Goal: Task Accomplishment & Management: Manage account settings

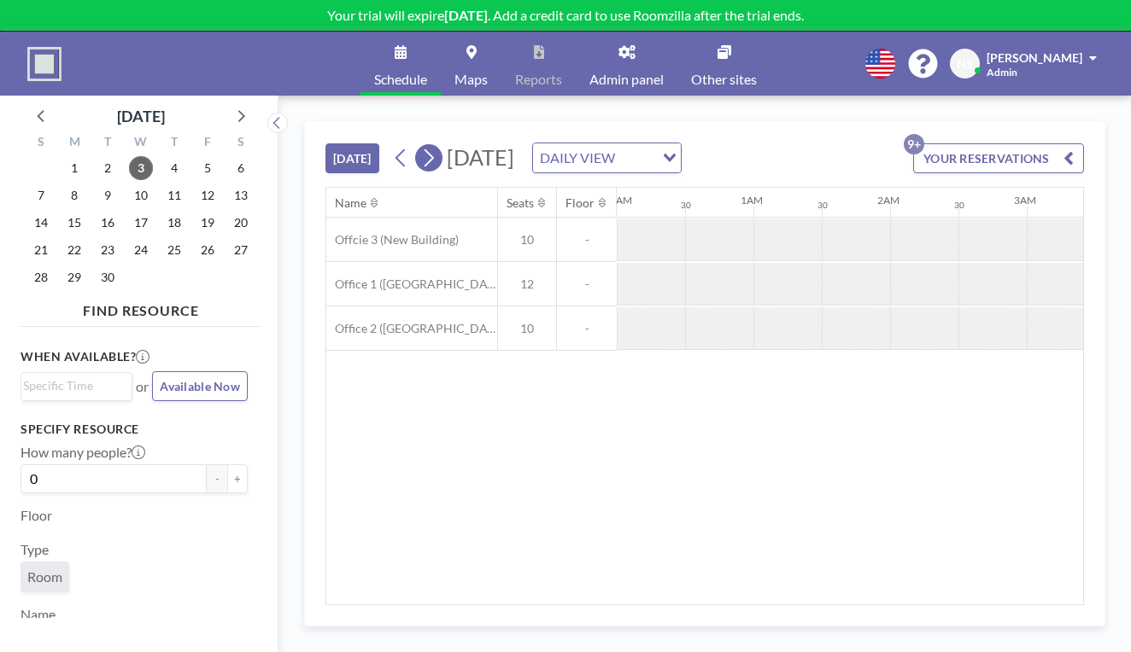
scroll to position [0, 1166]
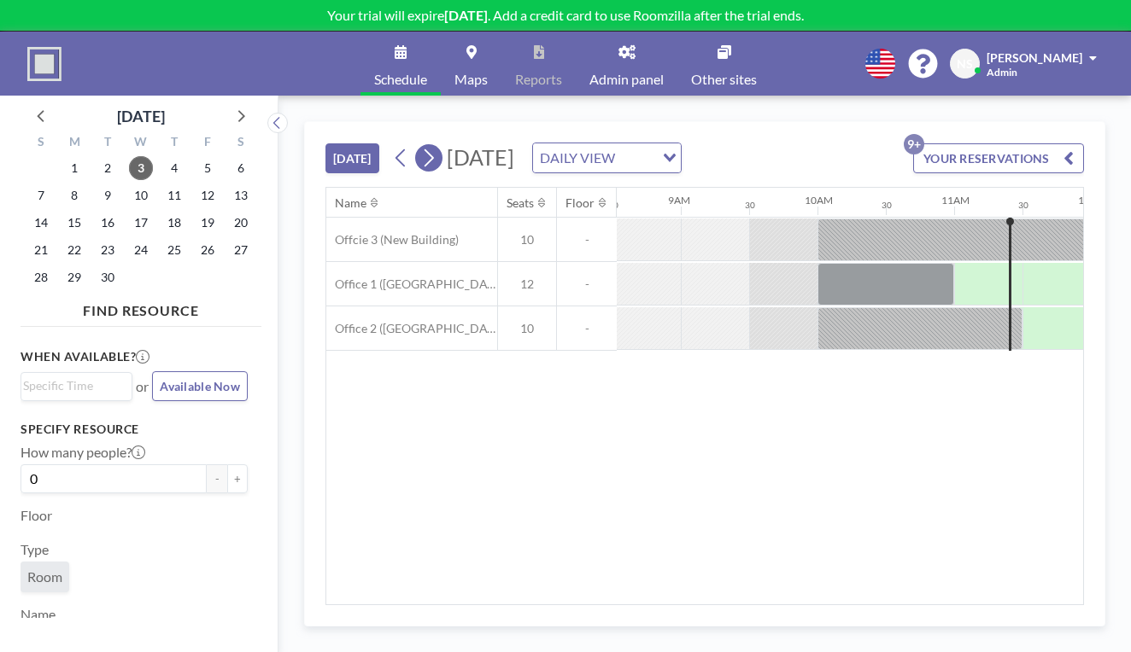
click at [420, 145] on icon at bounding box center [428, 158] width 16 height 26
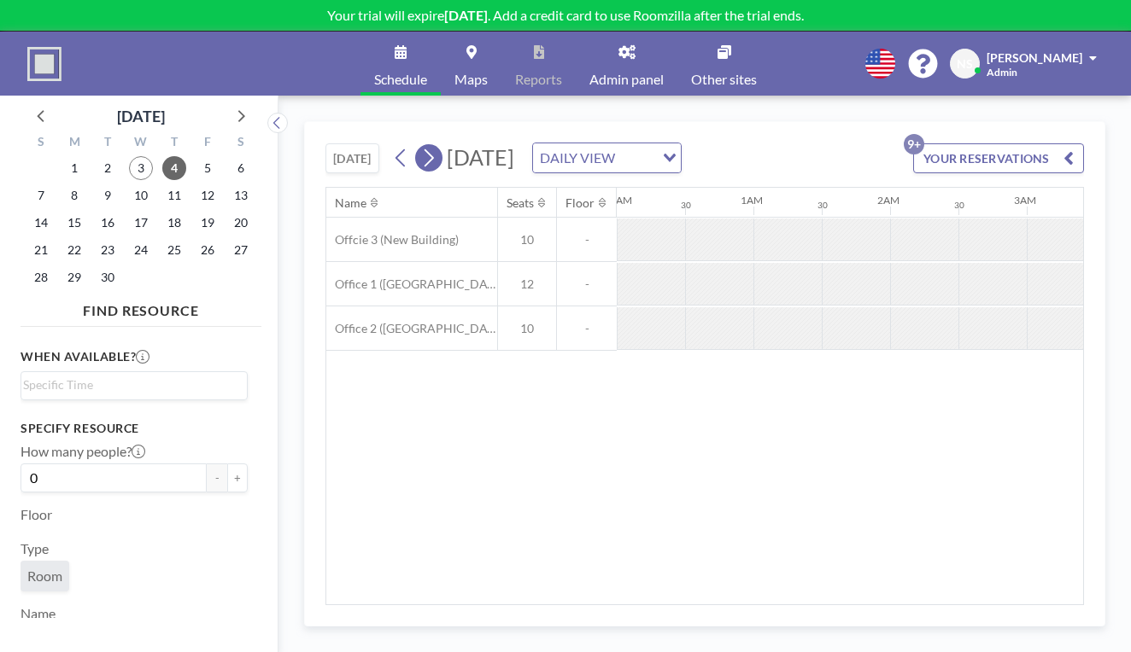
scroll to position [0, 833]
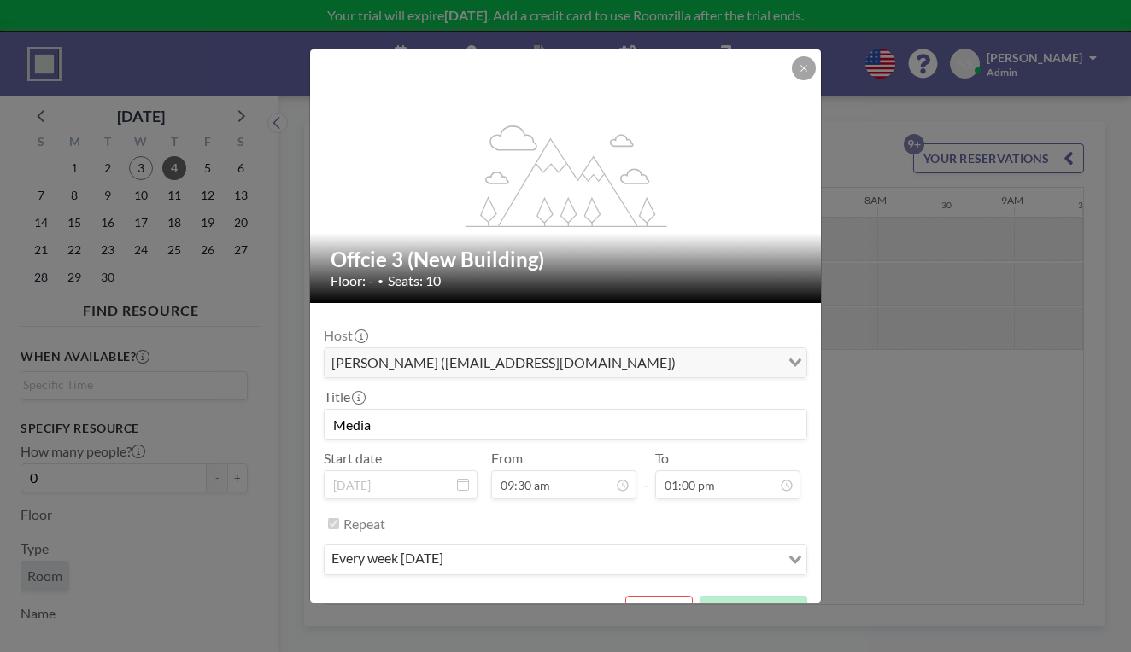
scroll to position [185, 0]
click at [640, 596] on button "REMOVE" at bounding box center [658, 611] width 67 height 30
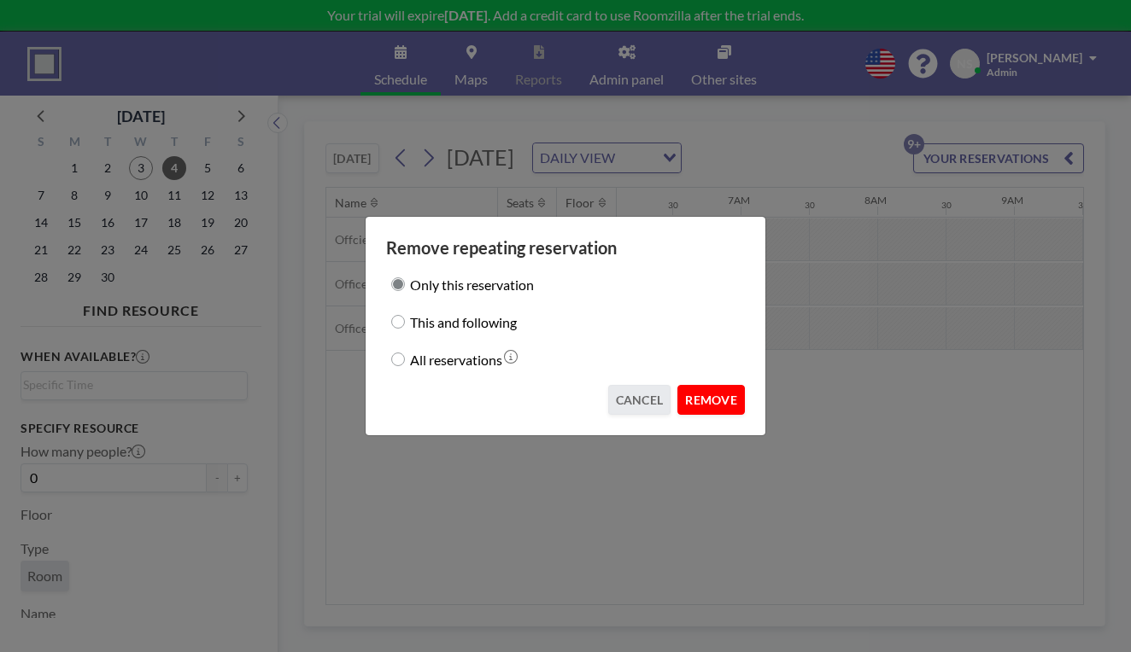
click at [684, 385] on button "REMOVE" at bounding box center [710, 400] width 67 height 30
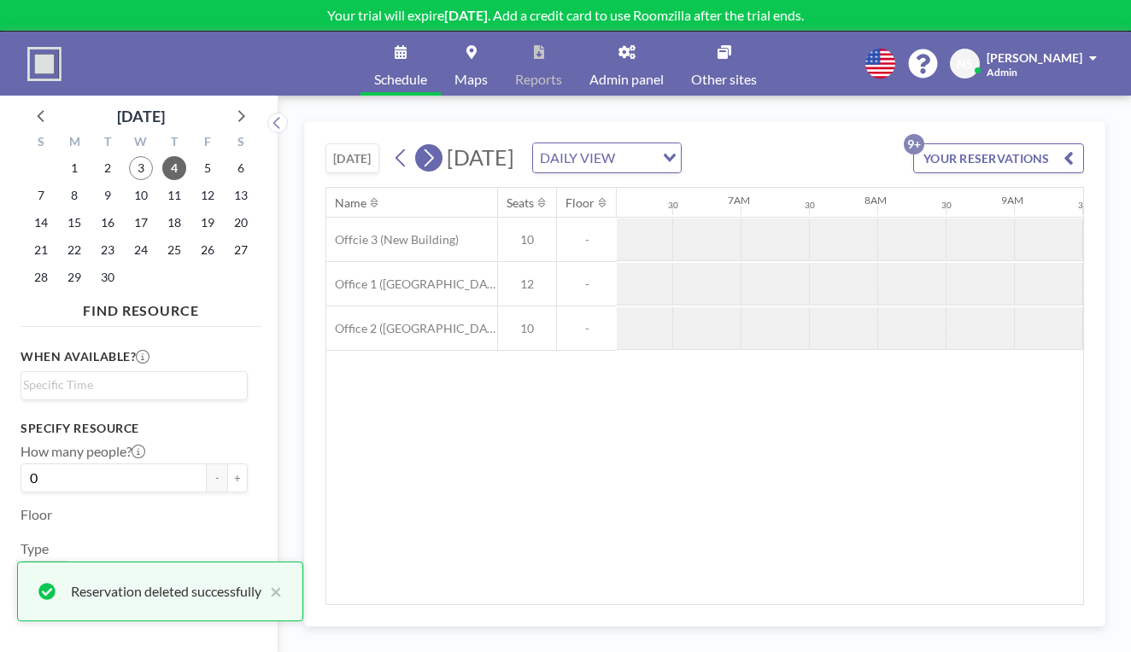
click at [420, 145] on icon at bounding box center [428, 158] width 16 height 26
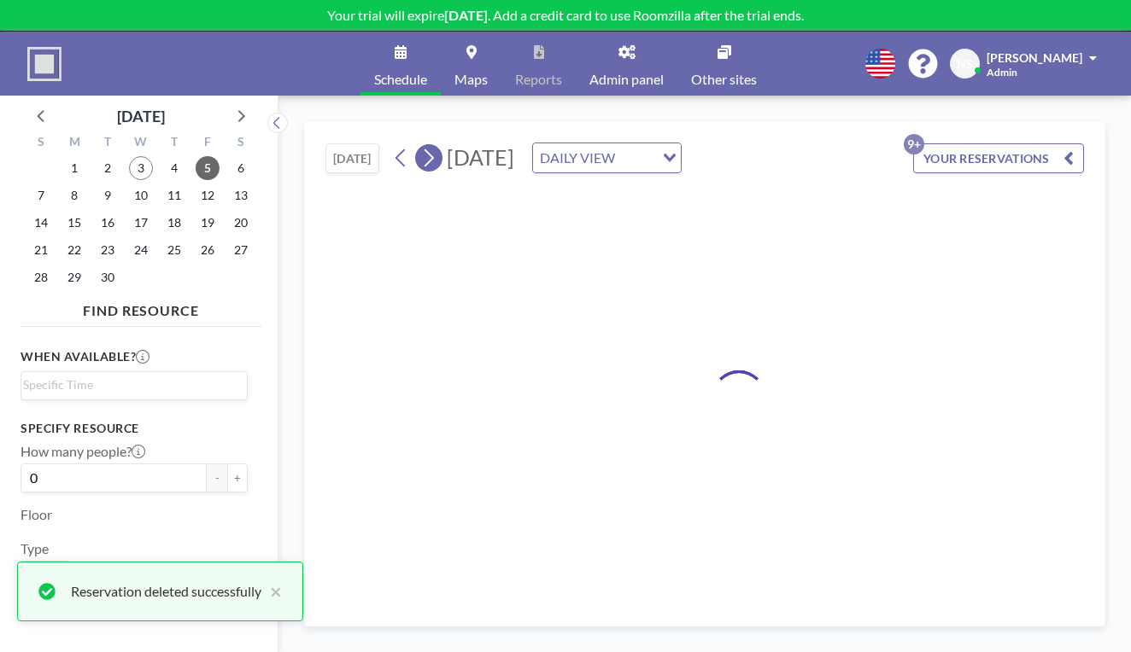
click at [420, 145] on icon at bounding box center [428, 158] width 16 height 26
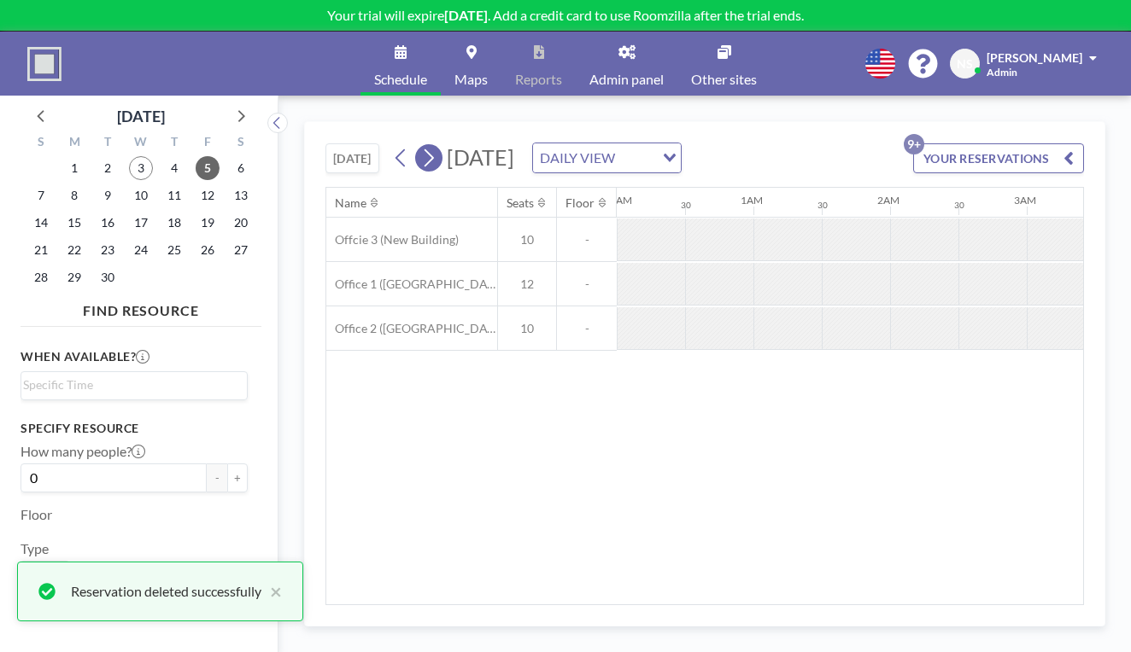
scroll to position [0, 0]
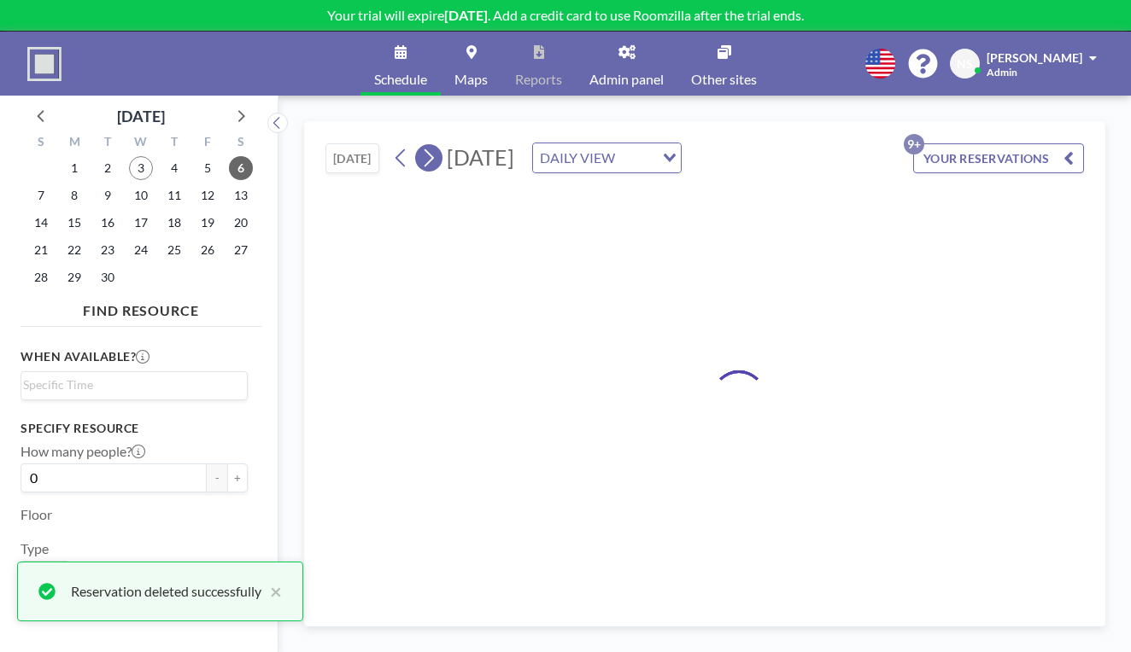
click at [420, 145] on icon at bounding box center [428, 158] width 16 height 26
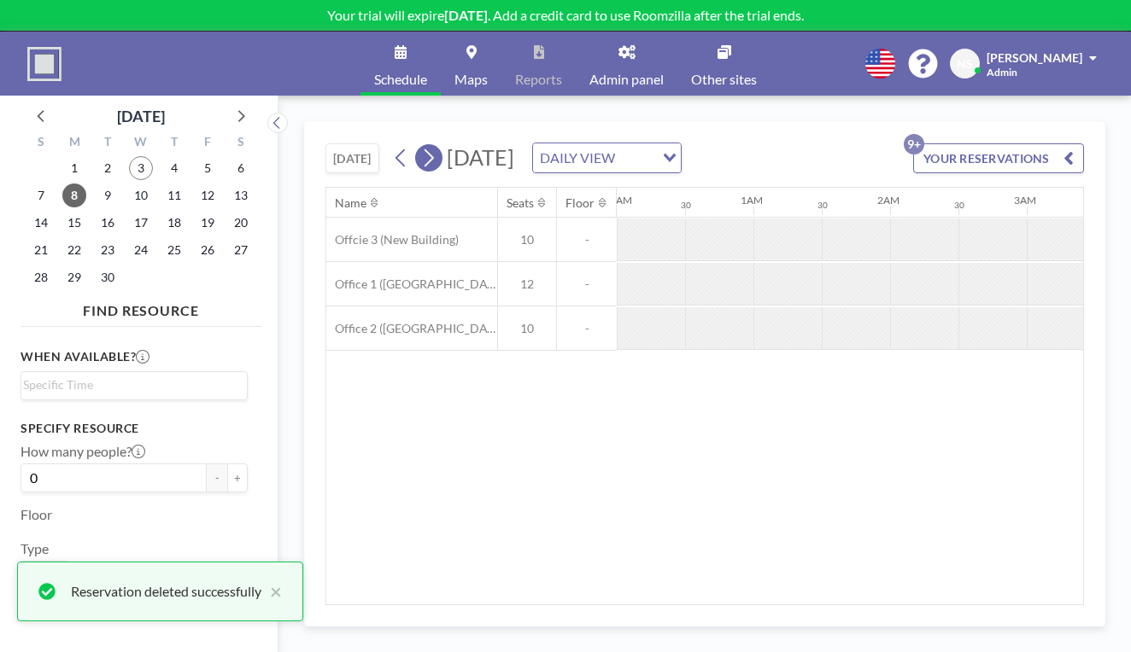
click at [420, 145] on icon at bounding box center [428, 158] width 16 height 26
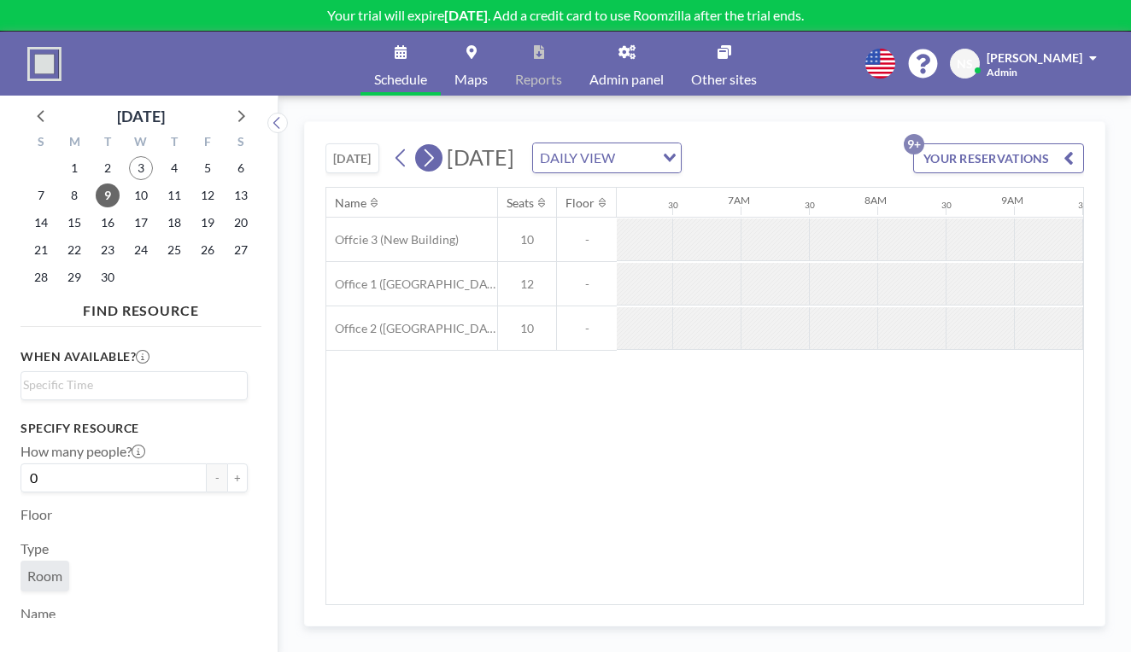
click at [420, 145] on icon at bounding box center [428, 158] width 16 height 26
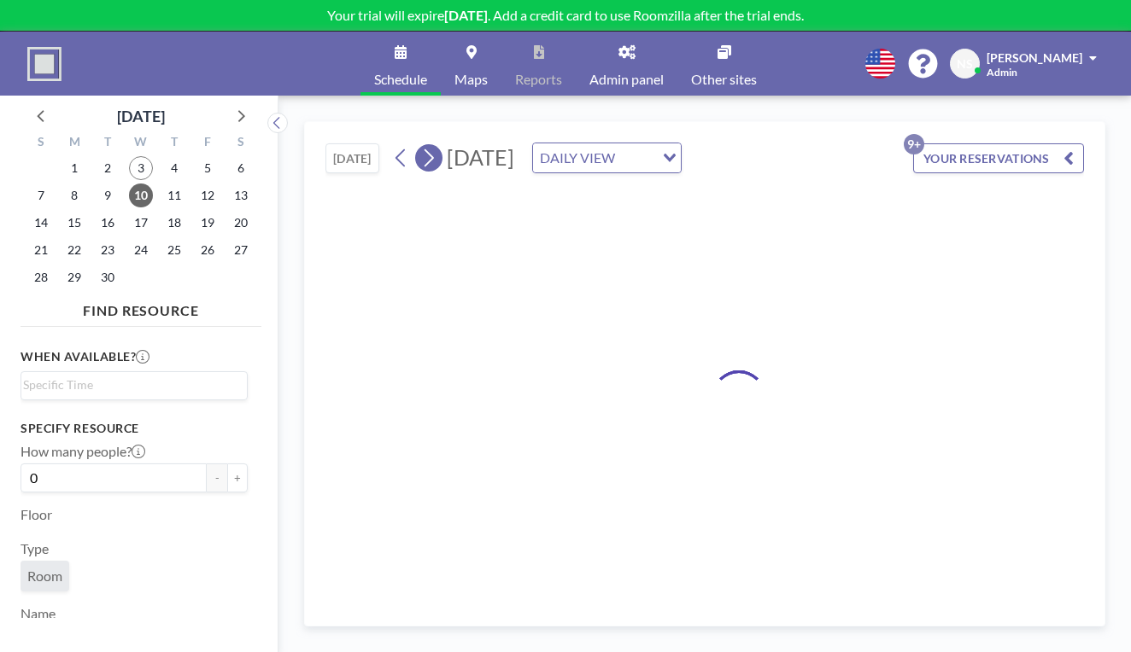
click at [420, 145] on icon at bounding box center [428, 158] width 16 height 26
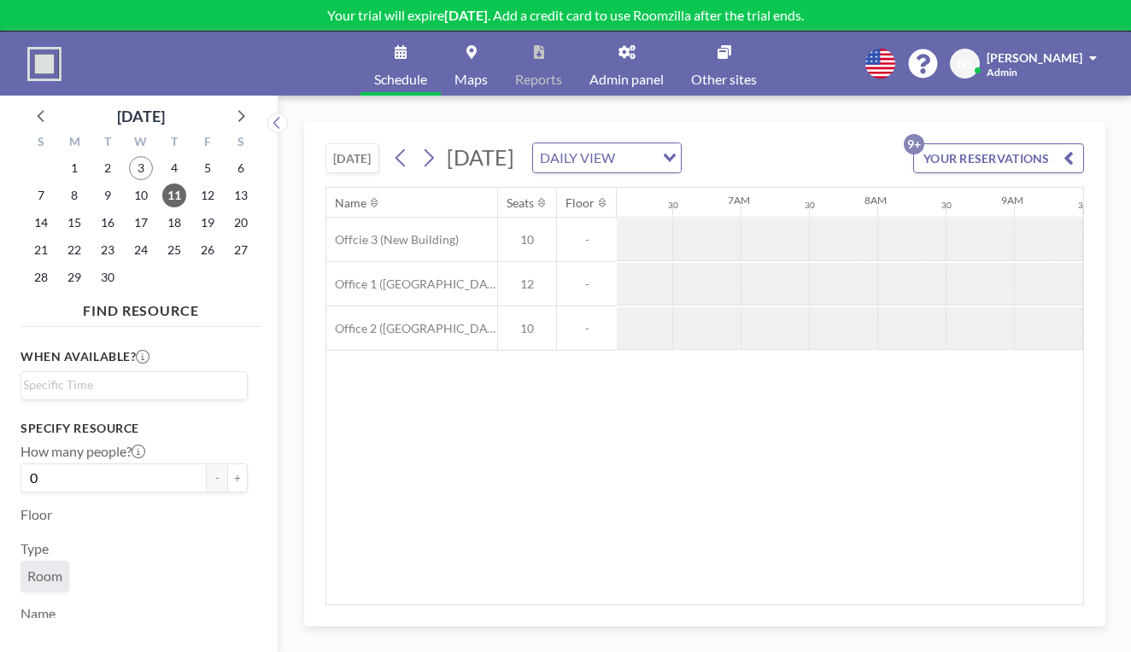
click at [683, 71] on link "Other sites" at bounding box center [723, 64] width 93 height 64
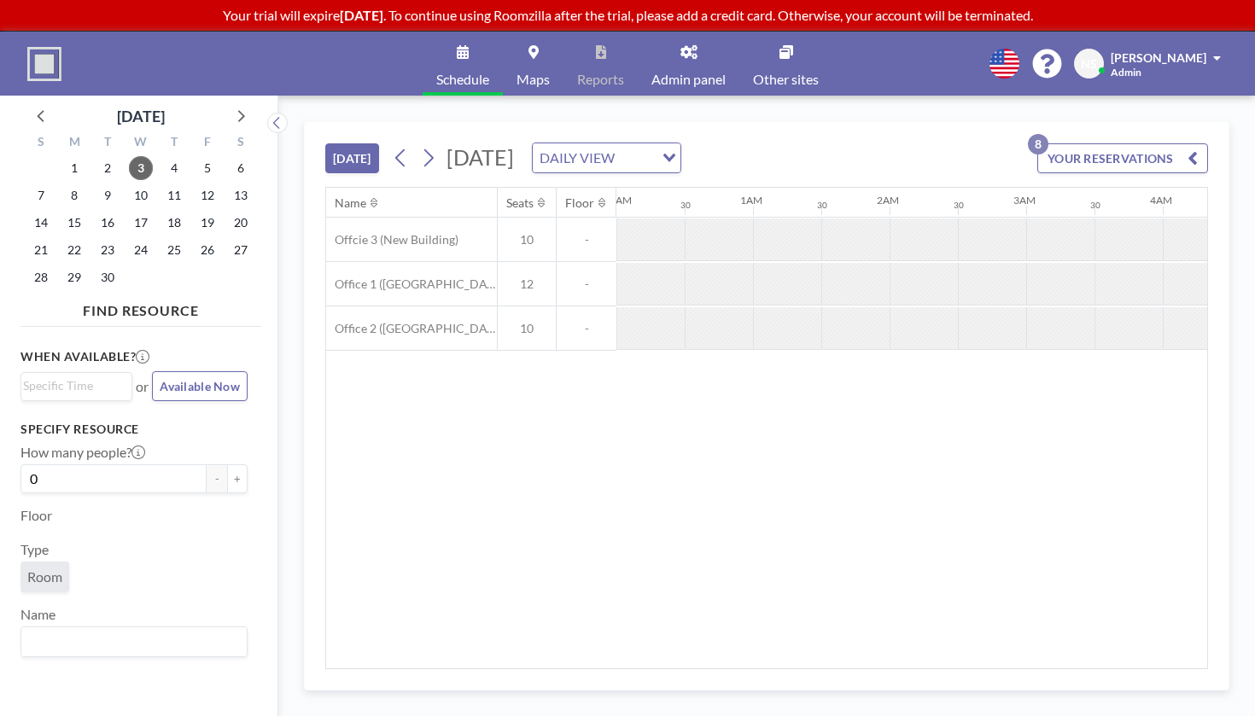
scroll to position [0, 1166]
